Goal: Task Accomplishment & Management: Use online tool/utility

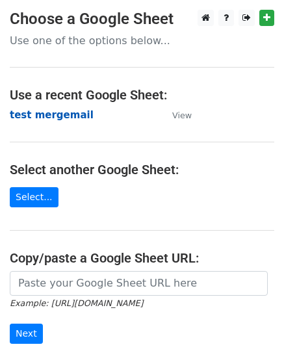
click at [29, 117] on strong "test mergemail" at bounding box center [52, 115] width 84 height 12
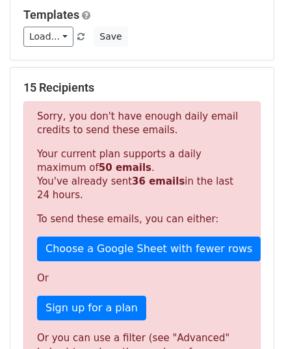
scroll to position [108, 0]
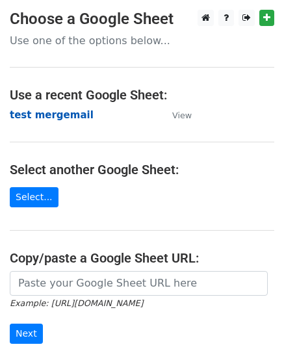
click at [46, 115] on strong "test mergemail" at bounding box center [52, 115] width 84 height 12
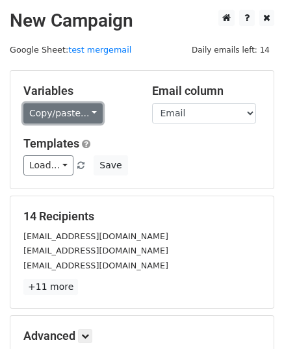
click at [64, 110] on link "Copy/paste..." at bounding box center [62, 113] width 79 height 20
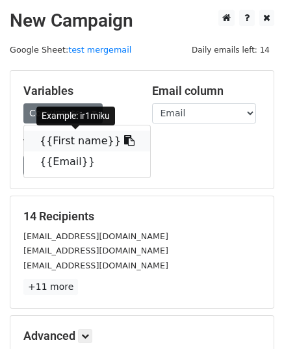
click at [62, 144] on link "{{First name}}" at bounding box center [87, 140] width 126 height 21
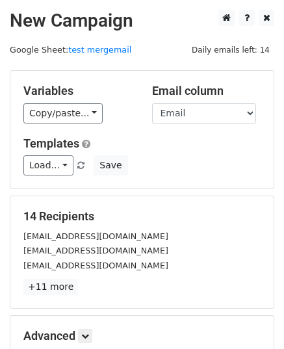
scroll to position [153, 0]
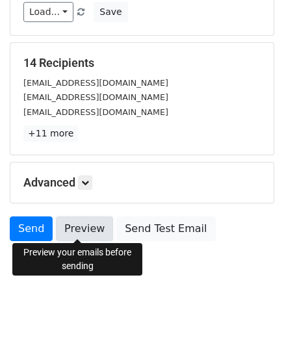
click at [78, 227] on link "Preview" at bounding box center [84, 228] width 57 height 25
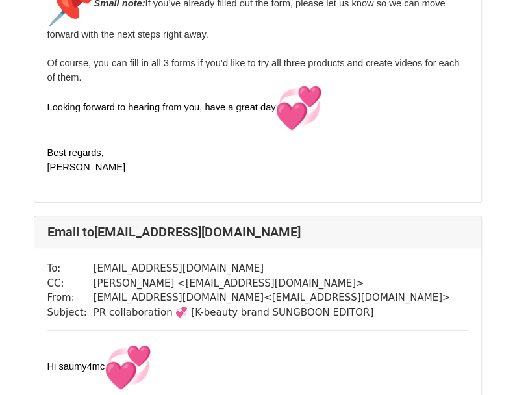
scroll to position [1883, 0]
